Goal: Task Accomplishment & Management: Use online tool/utility

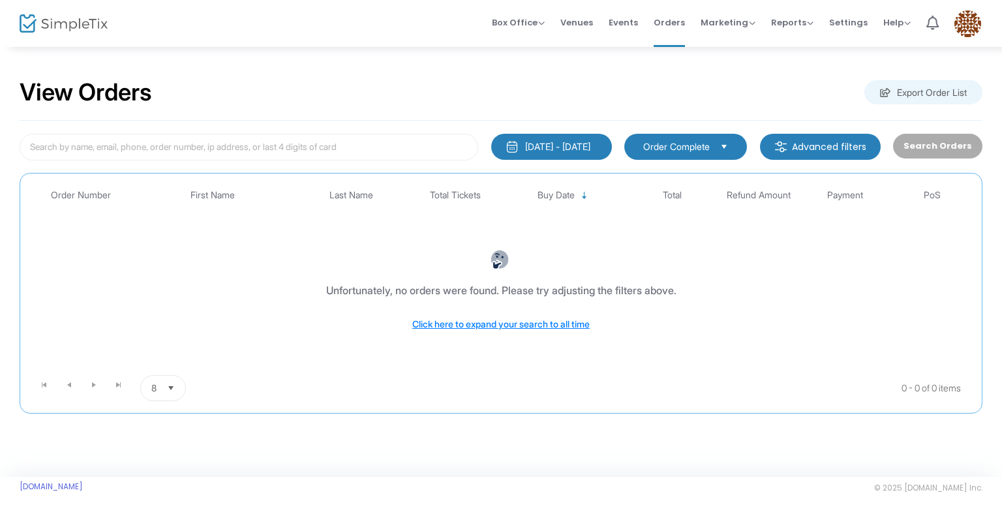
click at [550, 143] on div "[DATE] - [DATE]" at bounding box center [557, 146] width 65 height 13
click at [524, 25] on span "Box Office" at bounding box center [518, 22] width 53 height 12
click at [535, 62] on li "Bookings" at bounding box center [538, 69] width 93 height 25
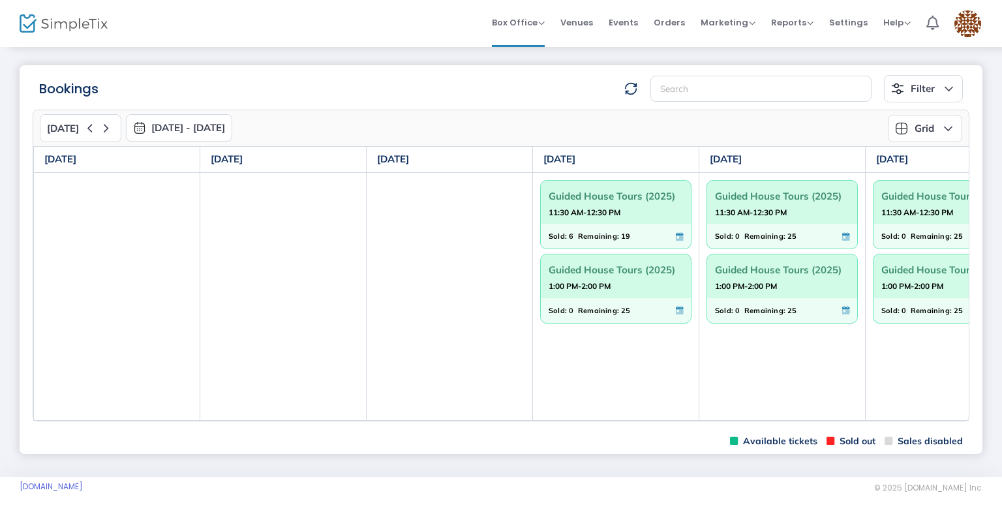
click at [611, 215] on strong "11:30 AM-12:30 PM" at bounding box center [584, 212] width 72 height 16
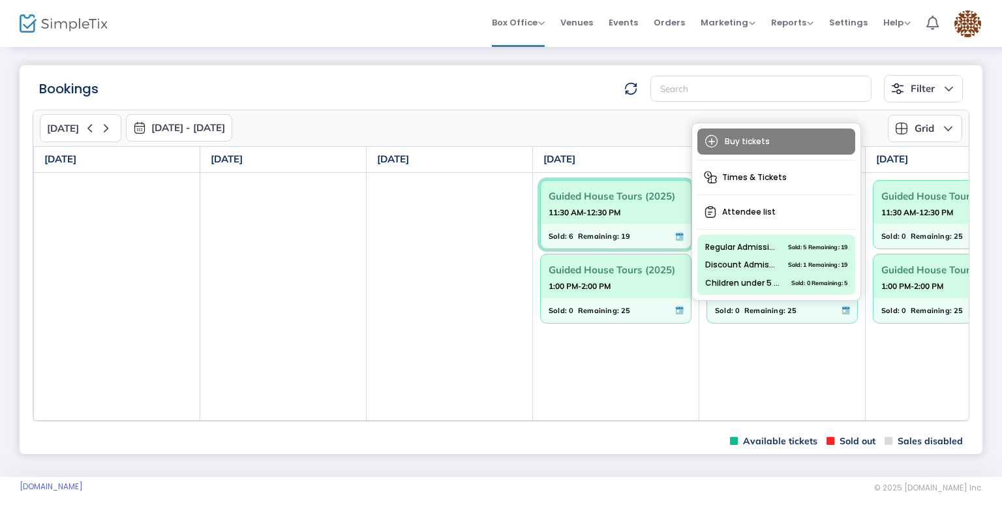
click at [611, 215] on strong "11:30 AM-12:30 PM" at bounding box center [584, 212] width 72 height 16
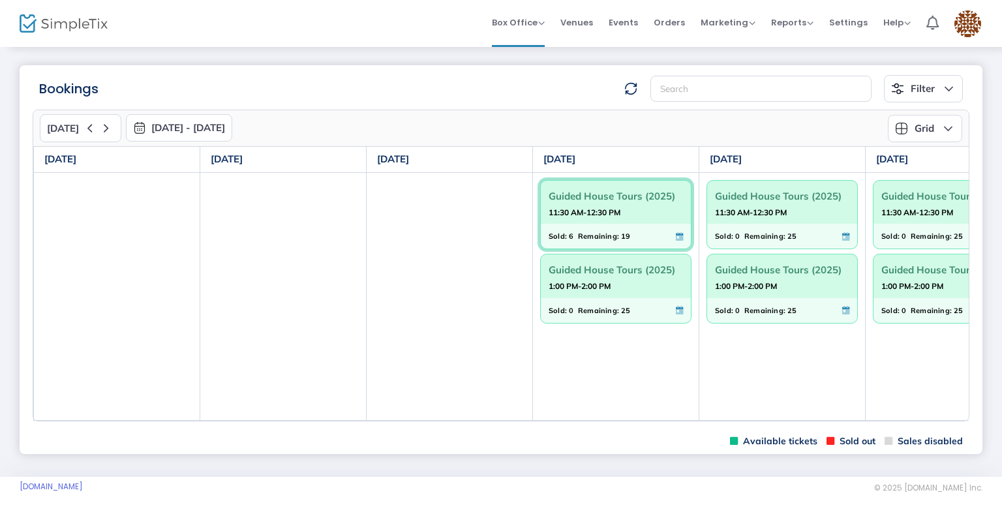
click at [611, 215] on strong "11:30 AM-12:30 PM" at bounding box center [584, 212] width 72 height 16
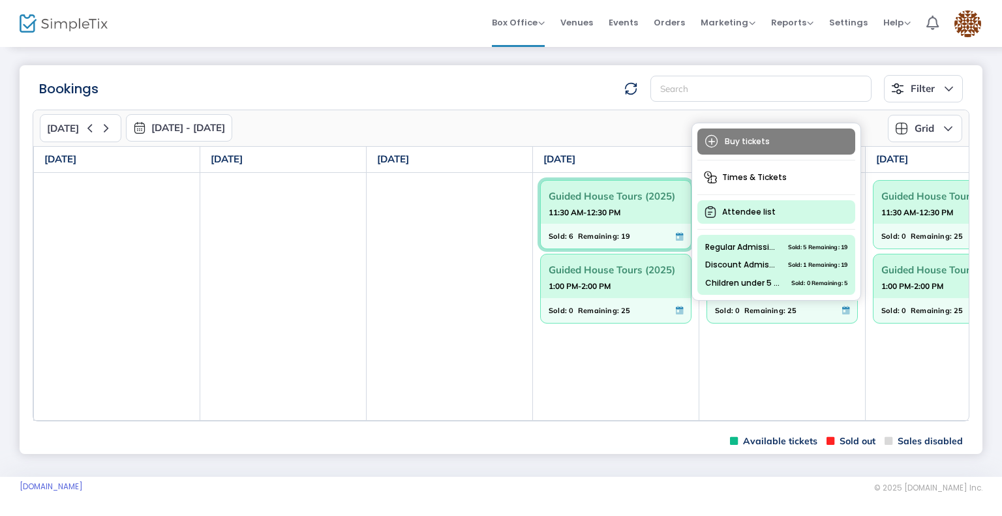
click at [751, 215] on span "Attendee list" at bounding box center [776, 211] width 158 height 23
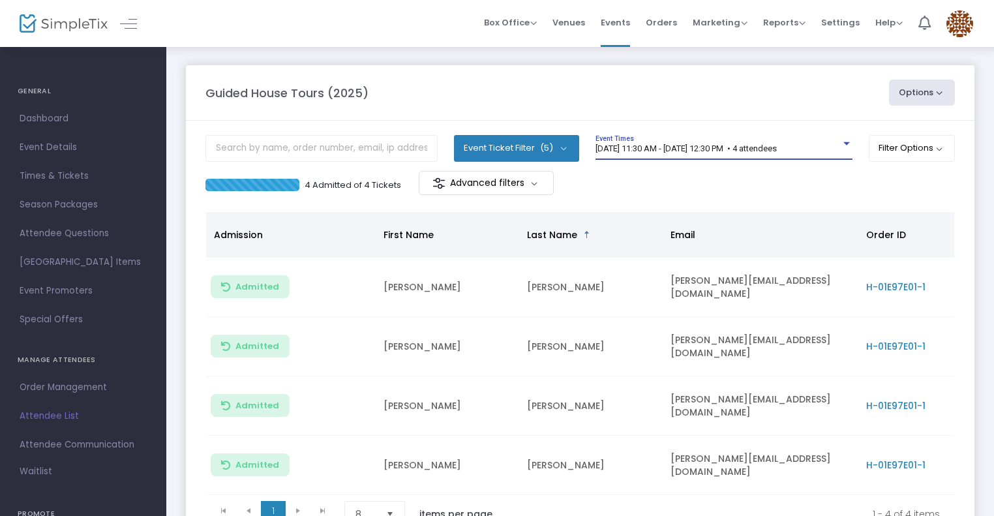
click at [691, 151] on span "[DATE] 11:30 AM - [DATE] 12:30 PM • 4 attendees" at bounding box center [685, 148] width 181 height 10
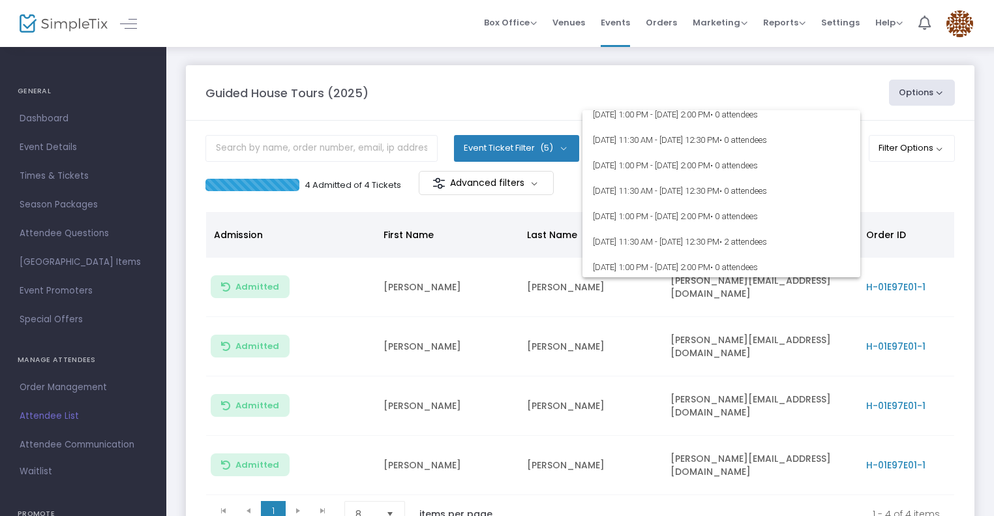
scroll to position [5803, 0]
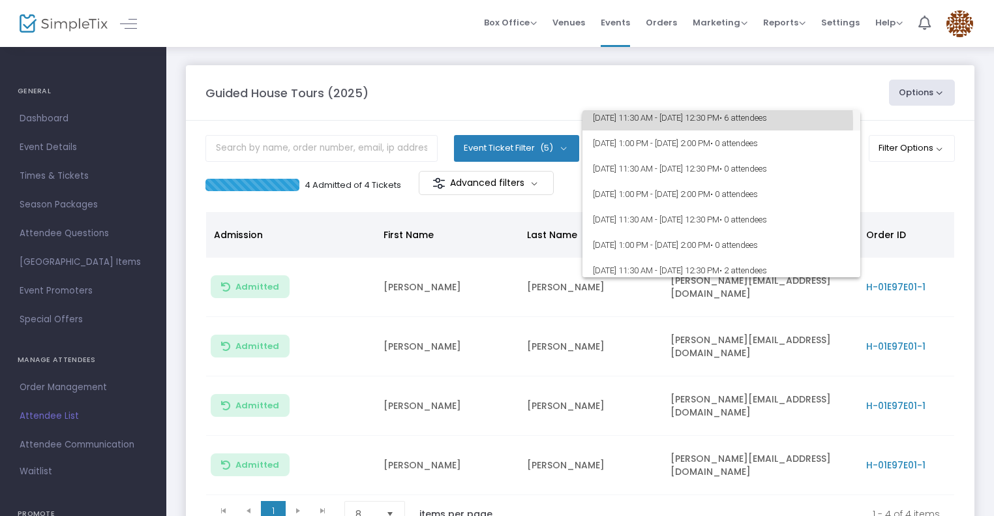
click at [679, 123] on span "[DATE] 11:30 AM - [DATE] 12:30 PM • 6 attendees" at bounding box center [721, 117] width 257 height 25
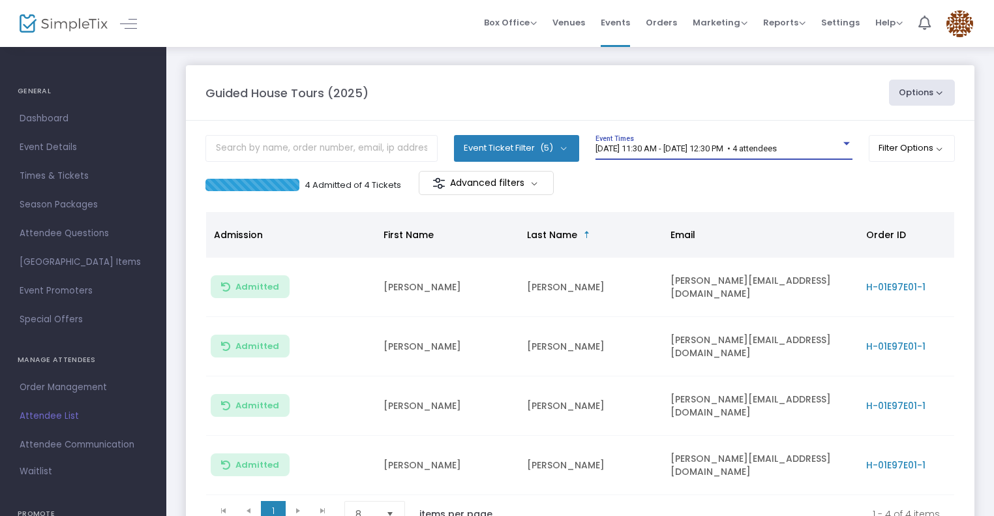
scroll to position [5798, 0]
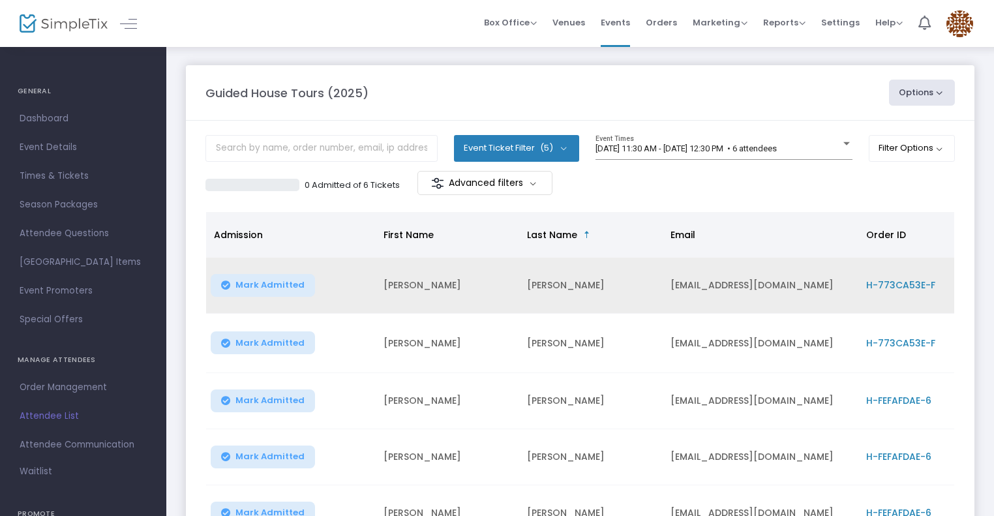
click at [279, 284] on span "Mark Admitted" at bounding box center [269, 285] width 69 height 10
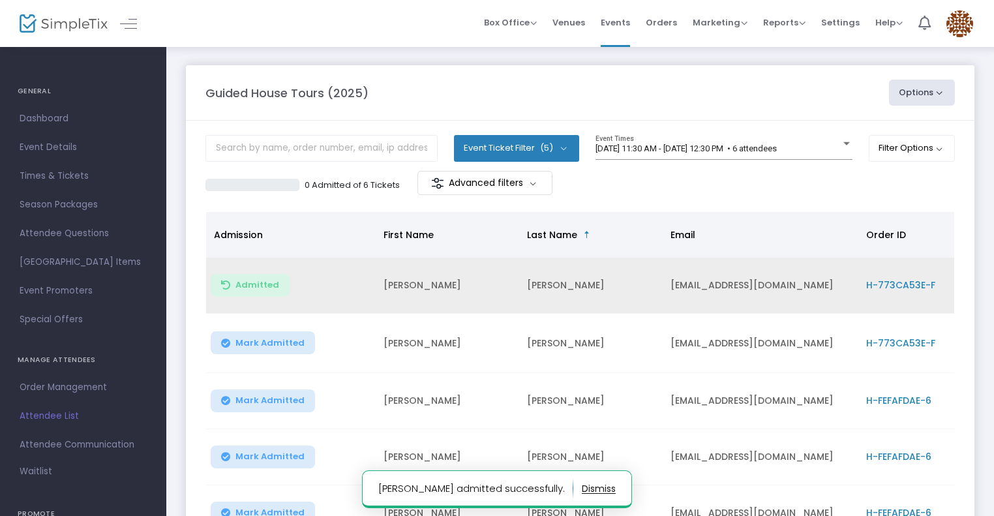
click at [277, 349] on button "Mark Admitted" at bounding box center [263, 342] width 104 height 23
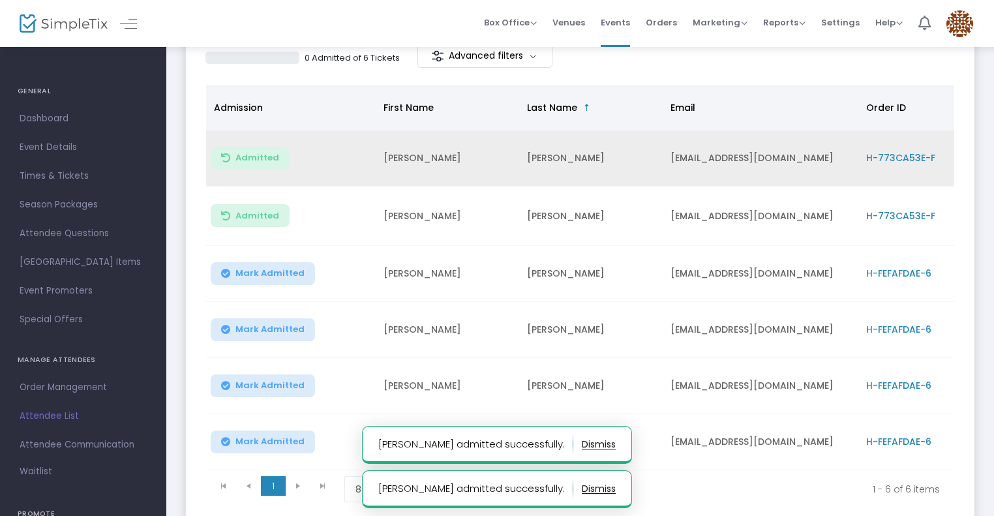
scroll to position [0, 0]
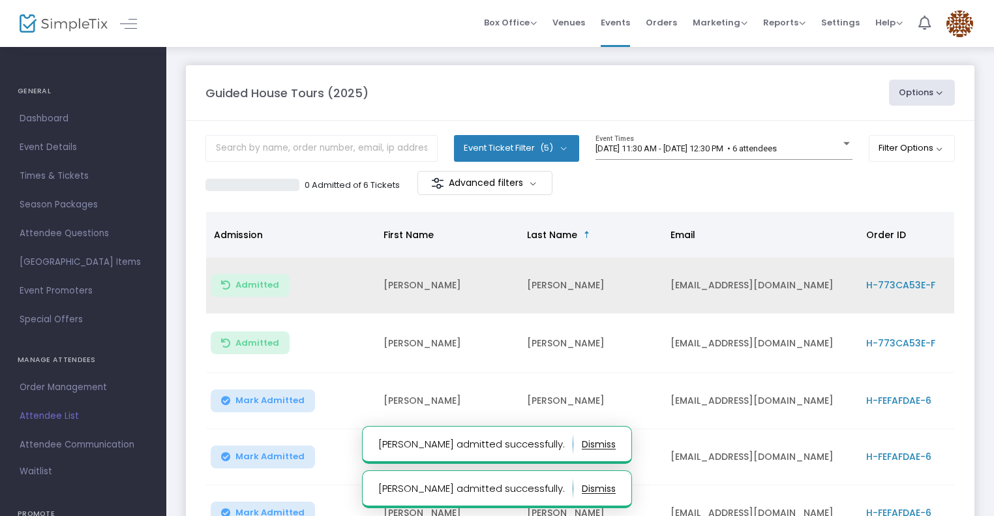
click at [494, 181] on m-button "Advanced filters" at bounding box center [484, 183] width 135 height 24
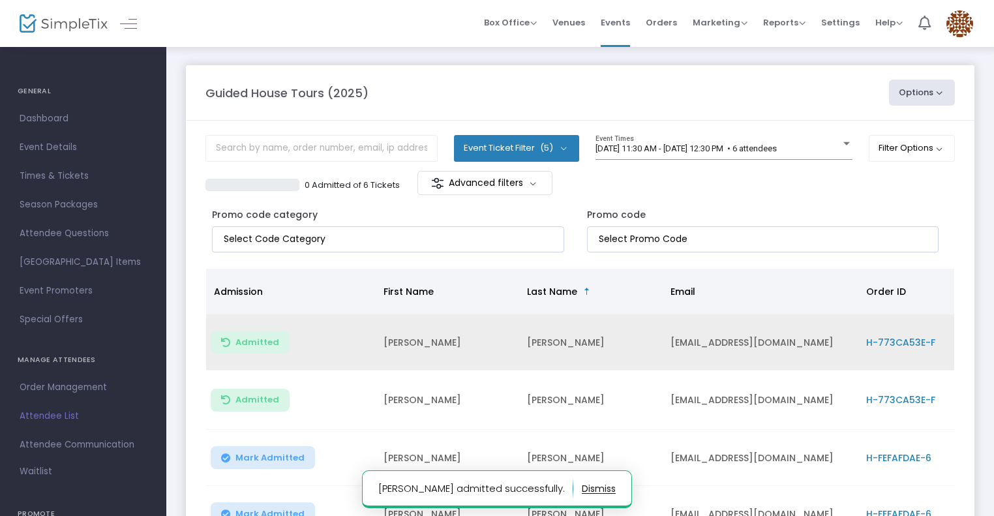
click at [751, 194] on div "0 Admitted of 6 Tickets Advanced filters" at bounding box center [579, 184] width 749 height 27
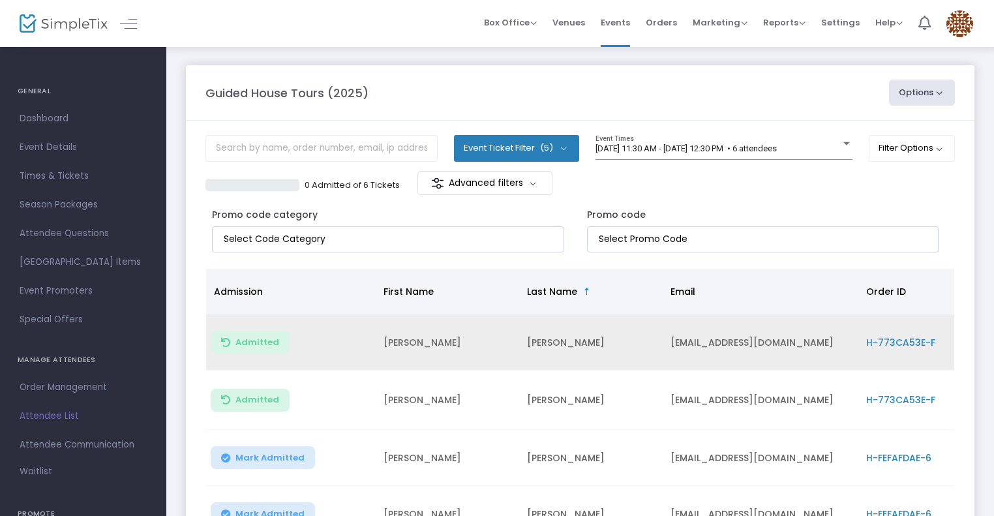
click at [939, 83] on button "Options" at bounding box center [922, 93] width 67 height 26
click at [771, 191] on div "0 Admitted of 6 Tickets Advanced filters" at bounding box center [579, 184] width 749 height 27
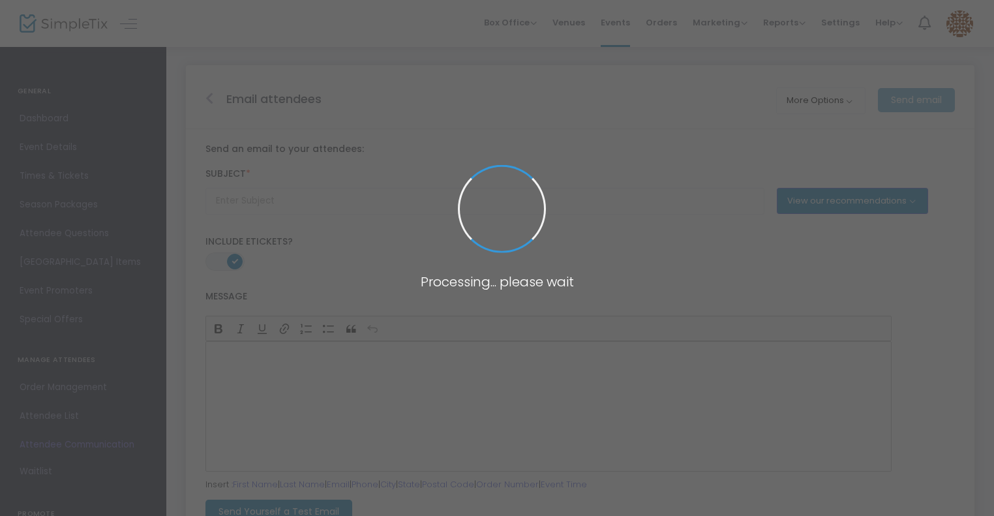
type input "Event Reminder"
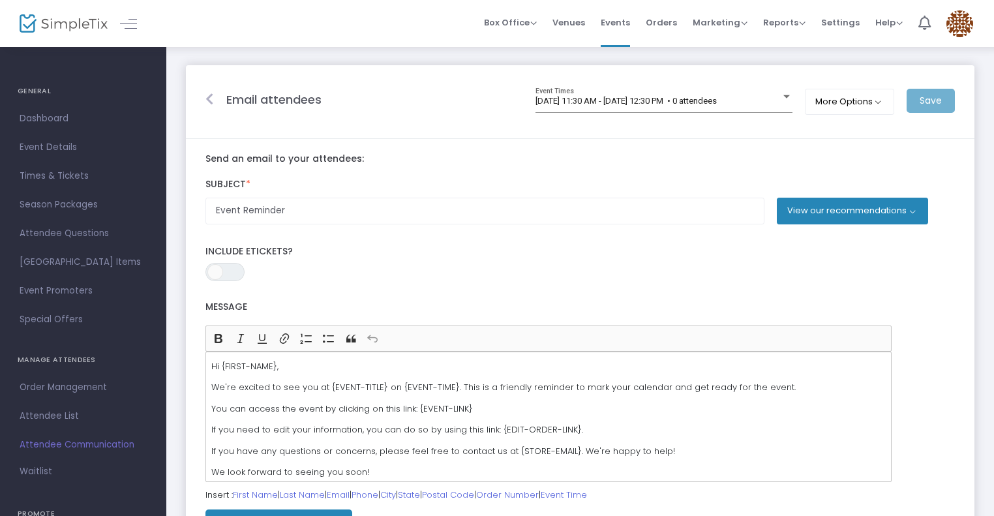
click at [838, 216] on button "View our recommendations" at bounding box center [852, 211] width 151 height 26
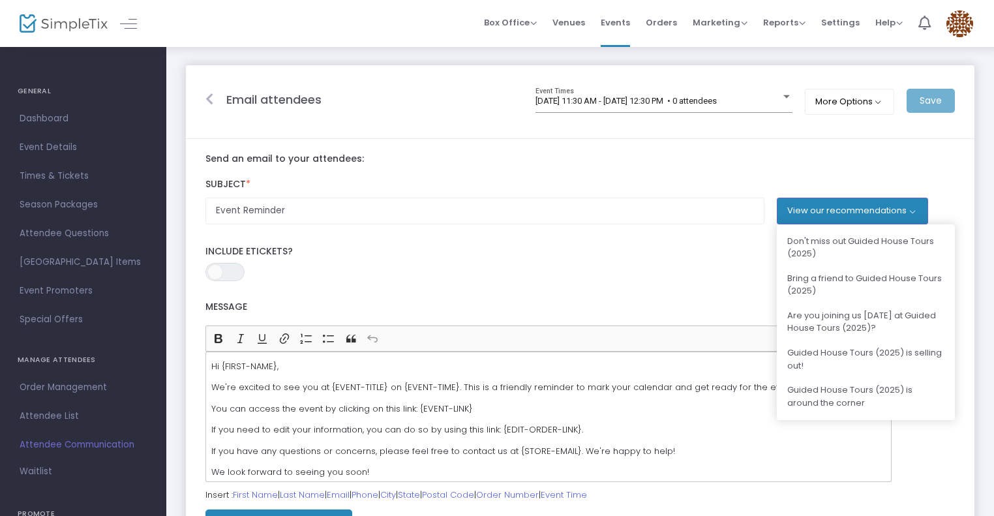
click at [509, 273] on div "ON OFF Include Etickets?" at bounding box center [580, 263] width 762 height 35
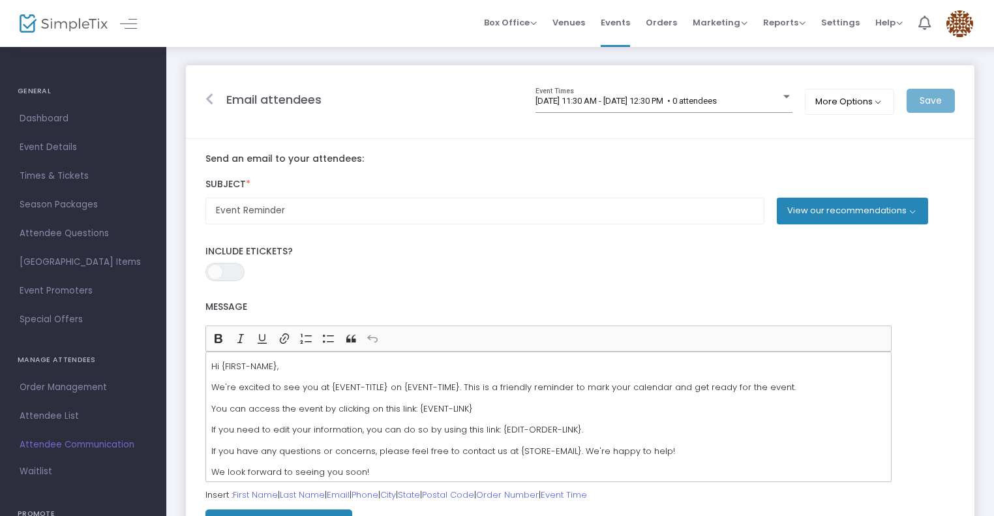
click at [814, 217] on button "View our recommendations" at bounding box center [852, 211] width 151 height 26
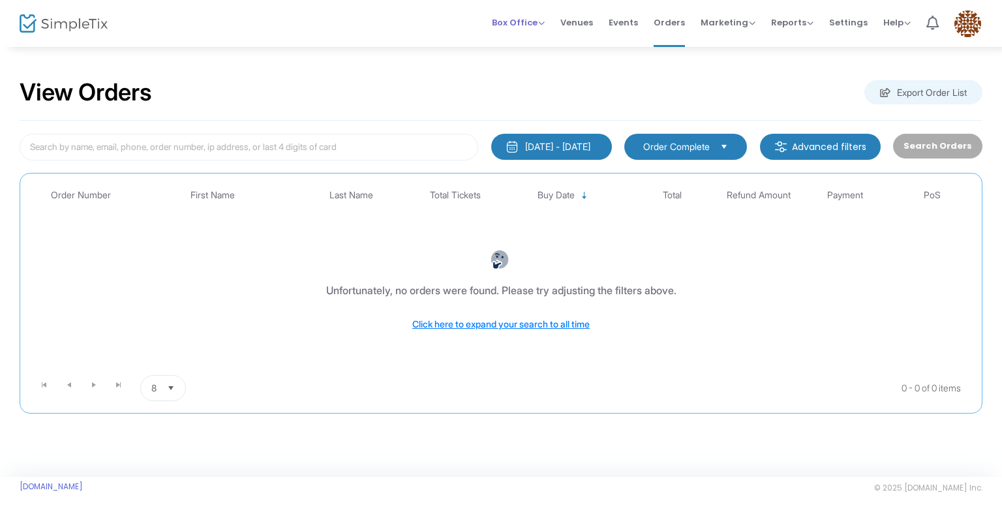
click at [524, 16] on span "Box Office" at bounding box center [518, 22] width 53 height 12
click at [550, 65] on li "Bookings" at bounding box center [538, 69] width 93 height 25
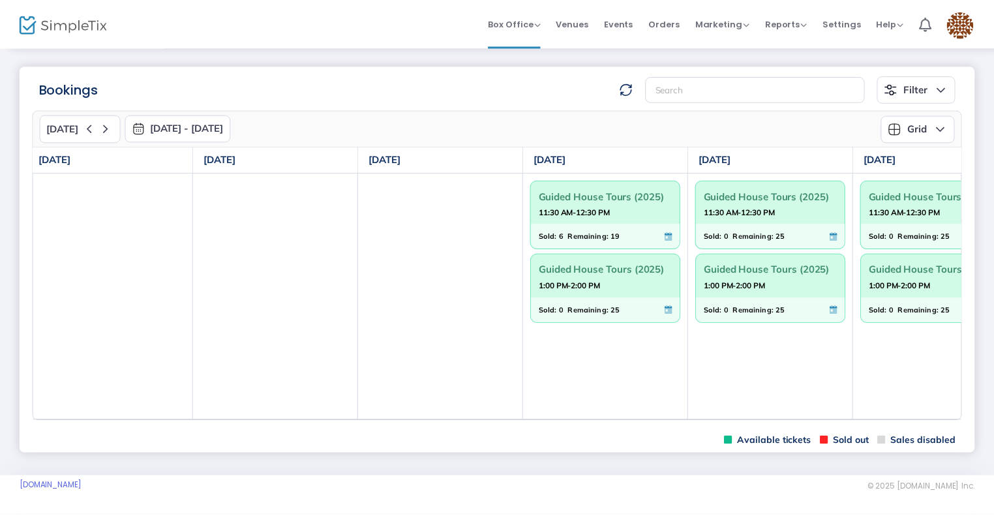
scroll to position [0, 7]
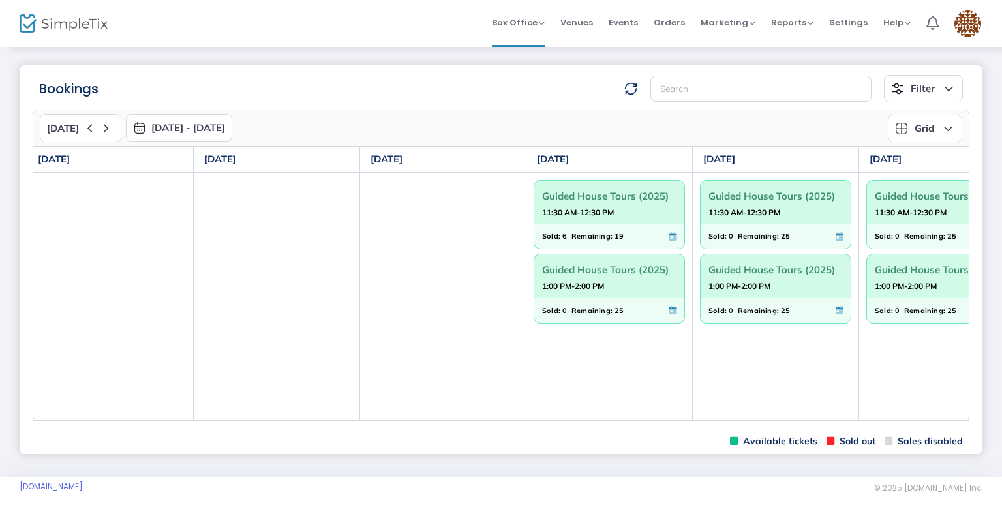
click at [775, 424] on m-panel-content "Today 9/14/2025 - 9/20/2025 September 2025 Today Su Mo Tu We Th Fr Sa 31 1 2 3 …" at bounding box center [501, 265] width 962 height 326
drag, startPoint x: 777, startPoint y: 417, endPoint x: 793, endPoint y: 432, distance: 22.2
click at [817, 421] on div "Sun, 9/14 Mon, 9/15 Tue, 9/16 Wed, 9/17 Thu, 9/18 Fri, 9/19 Sat, 9/20 Guided Ho…" at bounding box center [500, 283] width 935 height 275
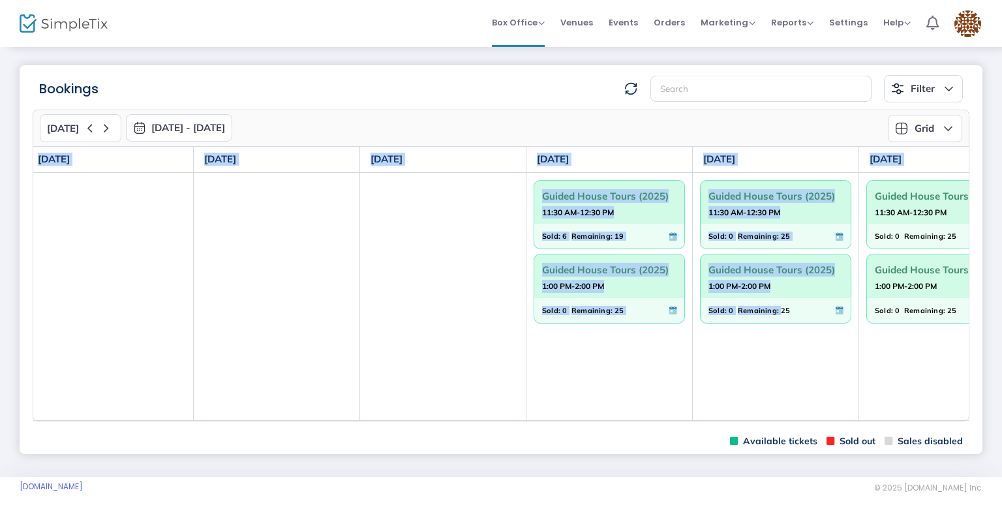
drag, startPoint x: 758, startPoint y: 421, endPoint x: 782, endPoint y: 421, distance: 23.5
click at [782, 421] on div "Today 9/14/2025 - 9/20/2025 September 2025 Today Su Mo Tu We Th Fr Sa 31 1 2 3 …" at bounding box center [501, 266] width 936 height 312
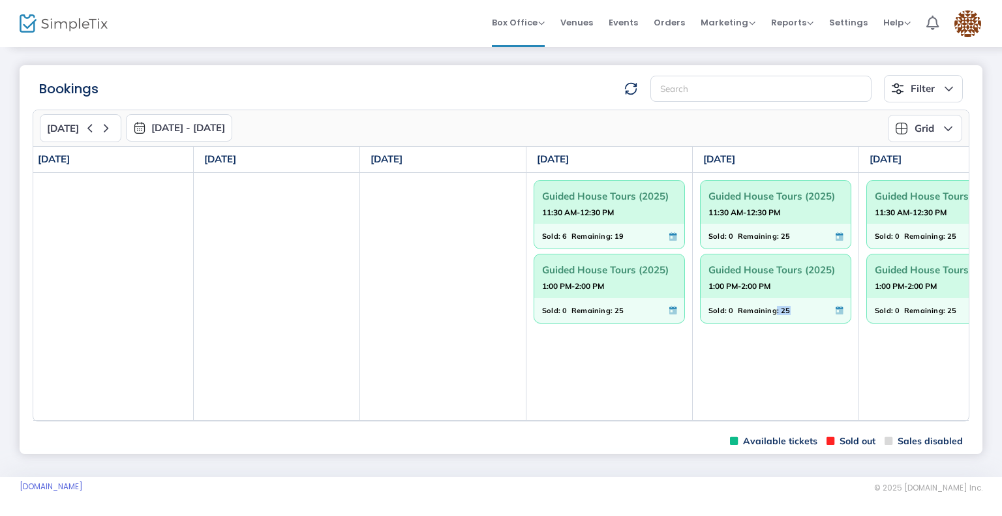
drag, startPoint x: 775, startPoint y: 418, endPoint x: 791, endPoint y: 419, distance: 16.3
click at [791, 419] on td "Guided House Tours (2025) 11:30 AM-12:30 PM Sold: 0 Remaining: 25 Guided House …" at bounding box center [775, 296] width 166 height 248
click at [964, 415] on td "Guided House Tours (2025) 11:30 AM-12:30 PM Sold: 0 Remaining: 25 Guided House …" at bounding box center [942, 296] width 166 height 248
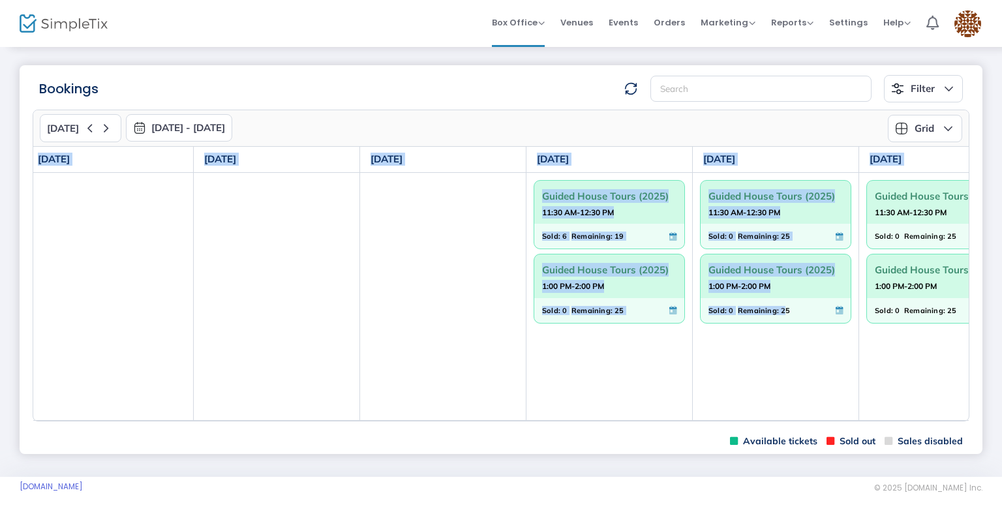
drag, startPoint x: 782, startPoint y: 419, endPoint x: 807, endPoint y: 421, distance: 24.2
click at [807, 421] on div "Sun, 9/14 Mon, 9/15 Tue, 9/16 Wed, 9/17 Thu, 9/18 Fri, 9/19 Sat, 9/20 Guided Ho…" at bounding box center [500, 283] width 935 height 275
click at [954, 126] on button "Grid" at bounding box center [924, 128] width 74 height 27
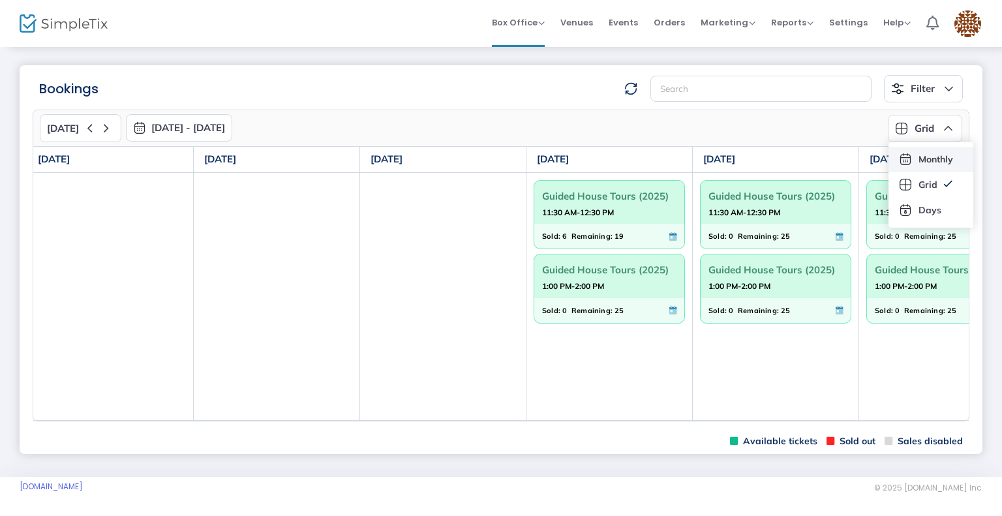
click at [932, 161] on li "Monthly" at bounding box center [930, 159] width 85 height 25
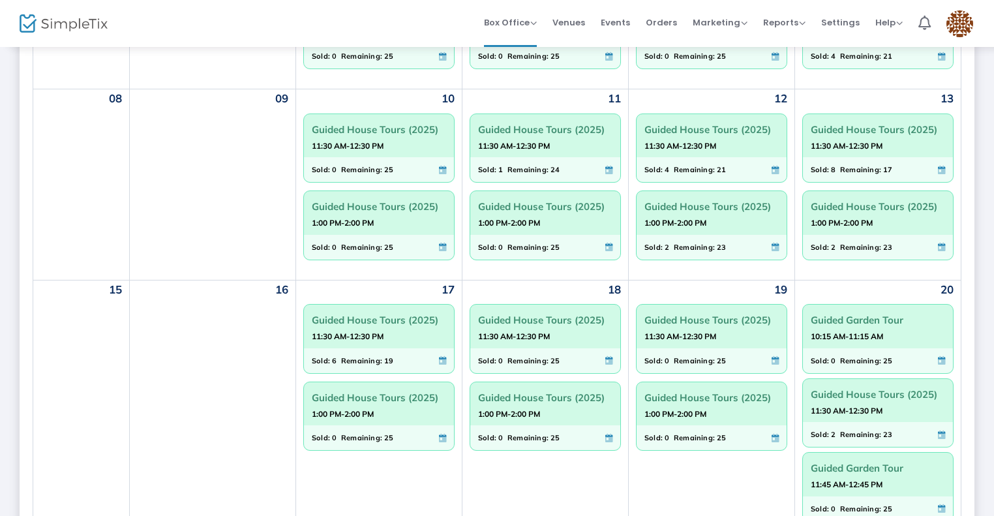
scroll to position [103, 0]
